Goal: Check status: Check status

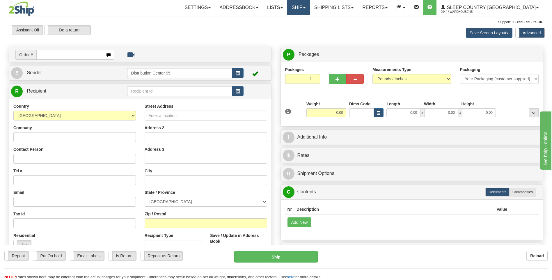
click at [310, 8] on link "Ship" at bounding box center [298, 7] width 22 height 15
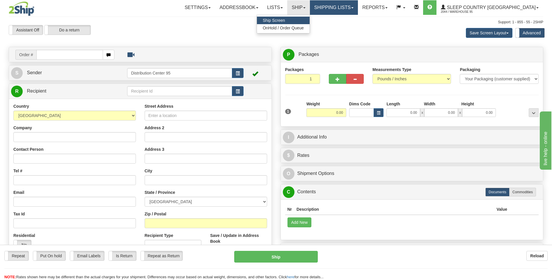
click at [350, 9] on link "Shipping lists" at bounding box center [334, 7] width 48 height 15
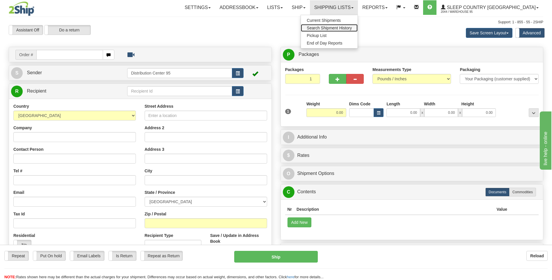
click at [352, 27] on span "Search Shipment History" at bounding box center [329, 28] width 45 height 5
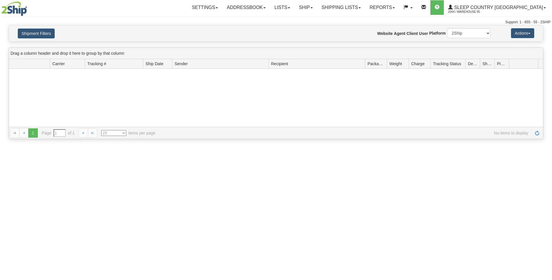
type input "From [DATE] To [DATE]"
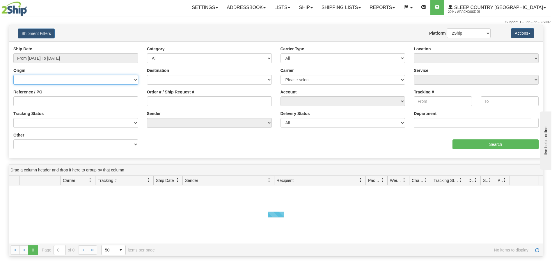
click at [94, 79] on select "Canada United States Mexico Puerto Rico Romania Australia New Zealand SouthAfri…" at bounding box center [75, 80] width 125 height 10
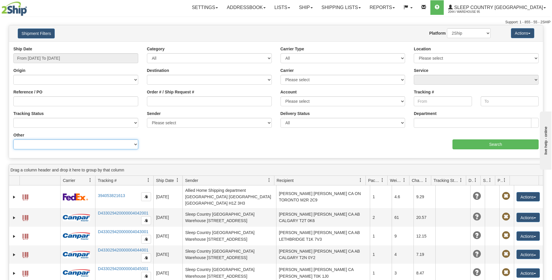
click at [134, 143] on select "Billing Account # Billing Type BOL # (LTL) Commodity Or Documents Consolidation…" at bounding box center [75, 144] width 125 height 10
select select "Recipient_Name"
click at [13, 139] on select "Billing Account # Billing Type BOL # (LTL) Commodity Or Documents Consolidation…" at bounding box center [75, 144] width 125 height 10
drag, startPoint x: 63, startPoint y: 135, endPoint x: 88, endPoint y: 139, distance: 25.2
click at [63, 135] on div "Other Billing Account # Billing Type BOL # (LTL) Commodity Or Documents Consoli…" at bounding box center [75, 140] width 125 height 17
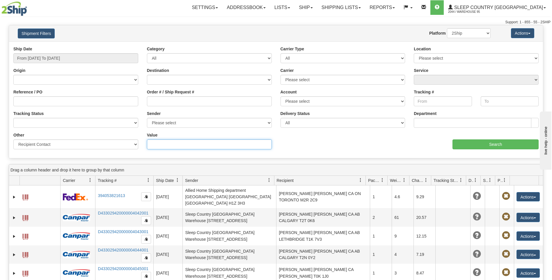
click at [176, 143] on input "Value" at bounding box center [209, 144] width 125 height 10
paste input "807 620-4795"
type input "807 620-4795"
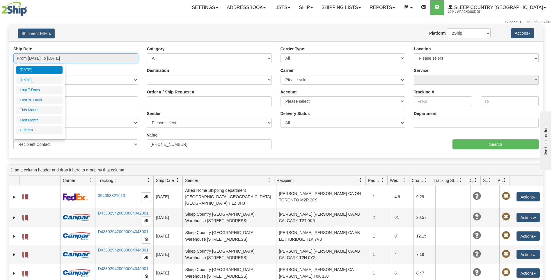
click at [91, 58] on input "From 10/07/2025 To 10/08/2025" at bounding box center [75, 58] width 125 height 10
click at [50, 122] on li "Last Month" at bounding box center [39, 120] width 47 height 8
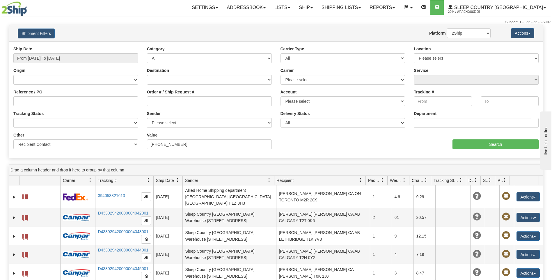
type input "From 09/01/2025 To 09/30/2025"
click at [487, 144] on input "Search" at bounding box center [496, 144] width 86 height 10
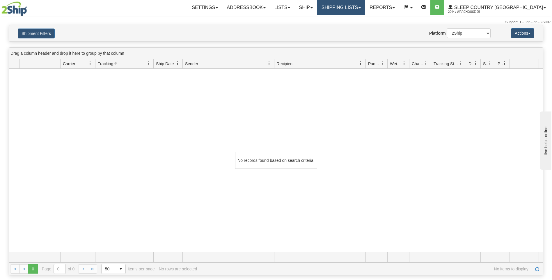
click at [357, 11] on link "Shipping lists" at bounding box center [341, 7] width 48 height 15
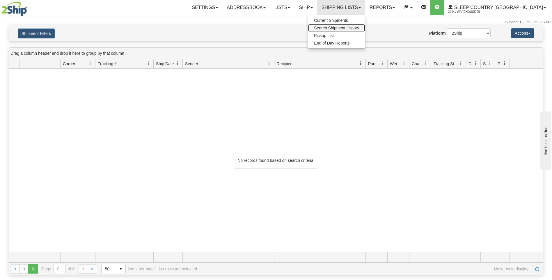
click at [359, 28] on span "Search Shipment History" at bounding box center [336, 28] width 45 height 5
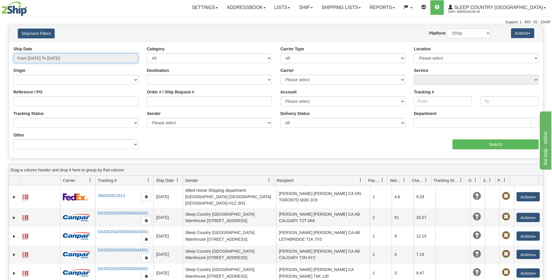
click at [106, 53] on input "From 10/07/2025 To 10/08/2025" at bounding box center [75, 58] width 125 height 10
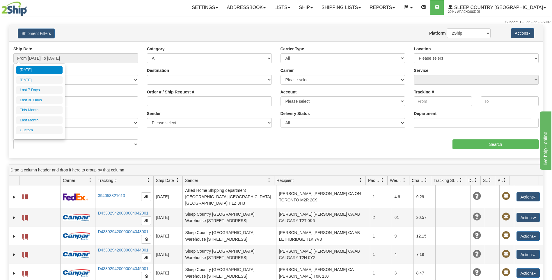
drag, startPoint x: 47, startPoint y: 122, endPoint x: 57, endPoint y: 116, distance: 10.9
click at [48, 122] on li "Last Month" at bounding box center [39, 120] width 47 height 8
type input "From 09/01/2025 To 09/30/2025"
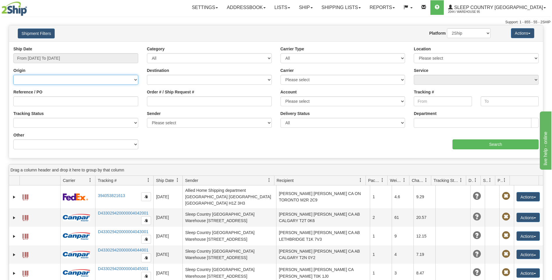
click at [119, 77] on select "Canada United States Mexico Puerto Rico Romania Australia New Zealand SouthAfri…" at bounding box center [75, 80] width 125 height 10
click at [202, 103] on input "Order # / Ship Request #" at bounding box center [209, 101] width 125 height 10
paste input "527I155455"
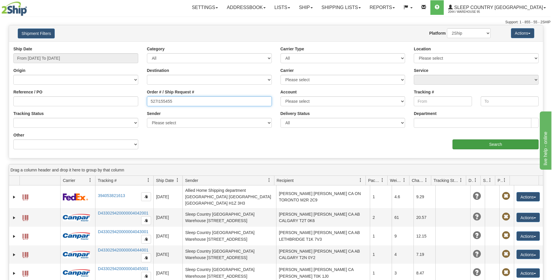
type input "527I155455"
click at [470, 141] on input "Search" at bounding box center [496, 144] width 86 height 10
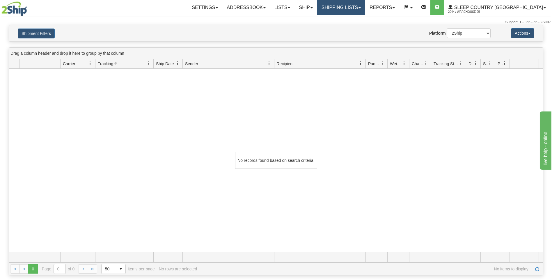
click at [365, 12] on link "Shipping lists" at bounding box center [341, 7] width 48 height 15
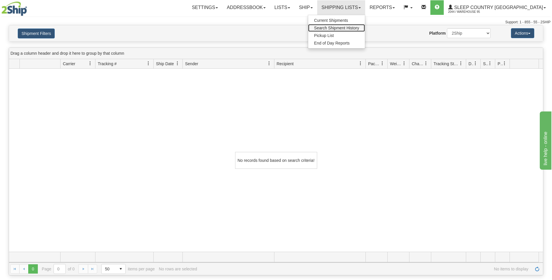
click at [359, 29] on span "Search Shipment History" at bounding box center [336, 28] width 45 height 5
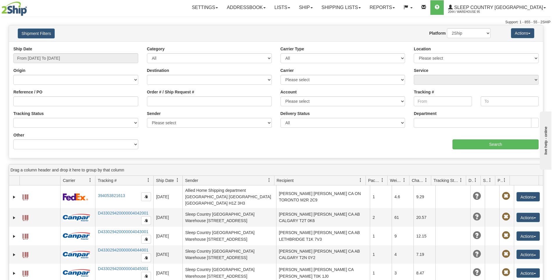
click at [359, 179] on span at bounding box center [360, 180] width 5 height 5
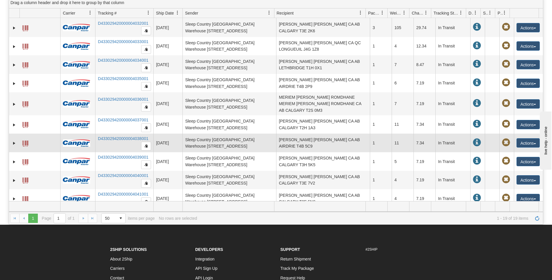
scroll to position [175, 0]
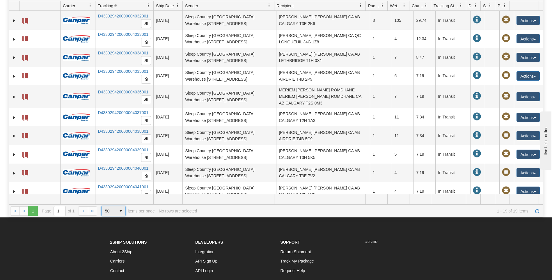
click at [116, 212] on span "select" at bounding box center [120, 210] width 9 height 9
click at [116, 252] on li "1000" at bounding box center [114, 253] width 24 height 8
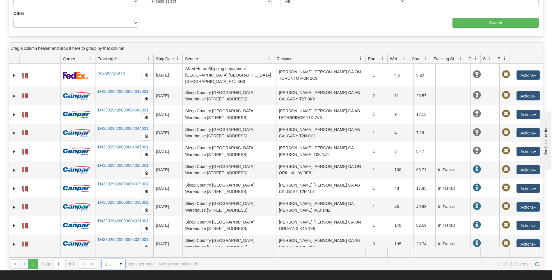
scroll to position [116, 0]
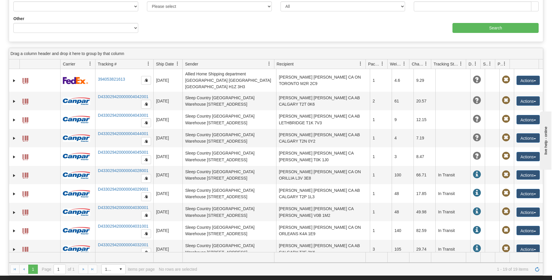
click at [24, 269] on div "1 1 Page 1 of 1 1000 25 50 100 500 1000 items per page 1 - 19 of 19 items No ro…" at bounding box center [276, 269] width 534 height 13
click at [76, 269] on div "1 1 Page 1 of 1 1000 25 50 100 500 1000 items per page 1 - 19 of 19 items No ro…" at bounding box center [276, 269] width 534 height 13
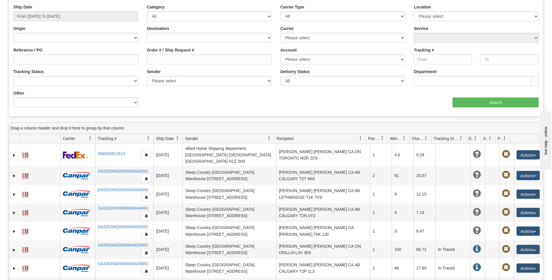
scroll to position [0, 0]
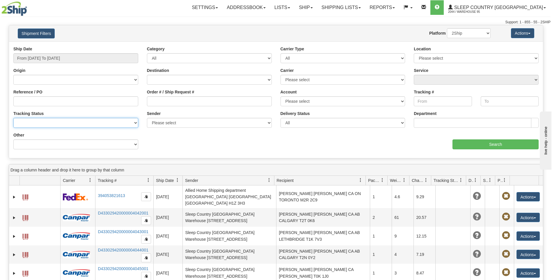
click at [101, 121] on select "No Tracking Info Delivered In Transit Out For Delivery Exception Partial Delive…" at bounding box center [75, 123] width 125 height 10
drag, startPoint x: 108, startPoint y: 119, endPoint x: 90, endPoint y: 136, distance: 25.1
click at [108, 119] on select "No Tracking Info Delivered In Transit Out For Delivery Exception Partial Delive…" at bounding box center [75, 123] width 125 height 10
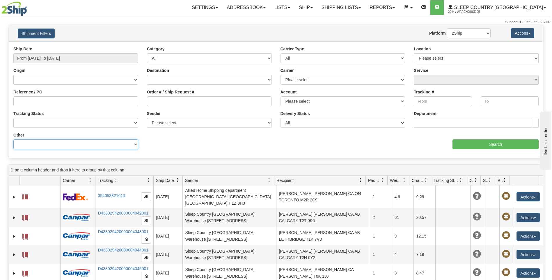
click at [95, 146] on select "Billing Account # Billing Type BOL # (LTL) Commodity Or Documents Consolidation…" at bounding box center [75, 144] width 125 height 10
select select "Recipient_ZIP"
click at [13, 139] on select "Billing Account # Billing Type BOL # (LTL) Commodity Or Documents Consolidation…" at bounding box center [75, 144] width 125 height 10
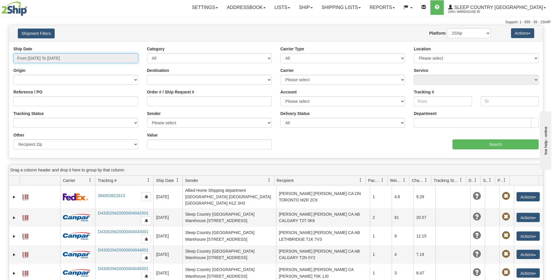
click at [93, 54] on input "From 10/07/2025 To 10/08/2025" at bounding box center [75, 58] width 125 height 10
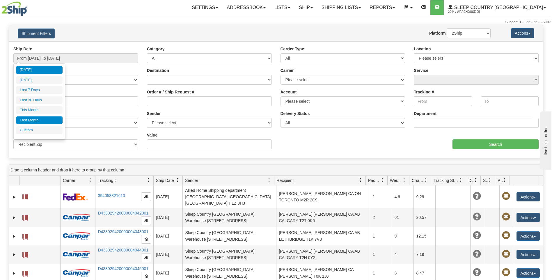
click at [44, 120] on li "Last Month" at bounding box center [39, 120] width 47 height 8
type input "From 09/01/2025 To 09/30/2025"
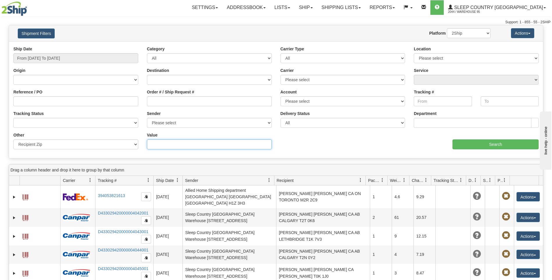
click at [175, 143] on input "Value" at bounding box center [209, 144] width 125 height 10
paste input "P7C 1M1"
type input "P7C 1M1"
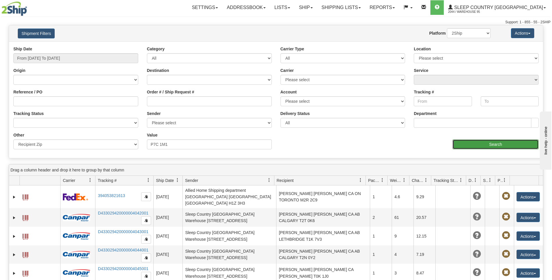
click at [476, 146] on input "Search" at bounding box center [496, 144] width 86 height 10
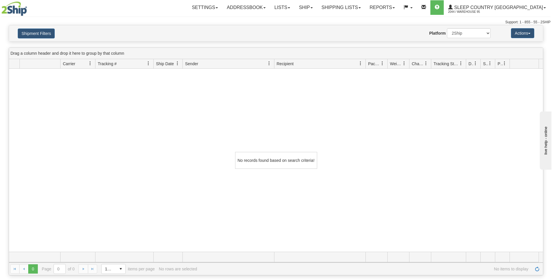
click at [256, 124] on div "No records found based on search criteria!" at bounding box center [276, 160] width 534 height 183
